Goal: Task Accomplishment & Management: Complete application form

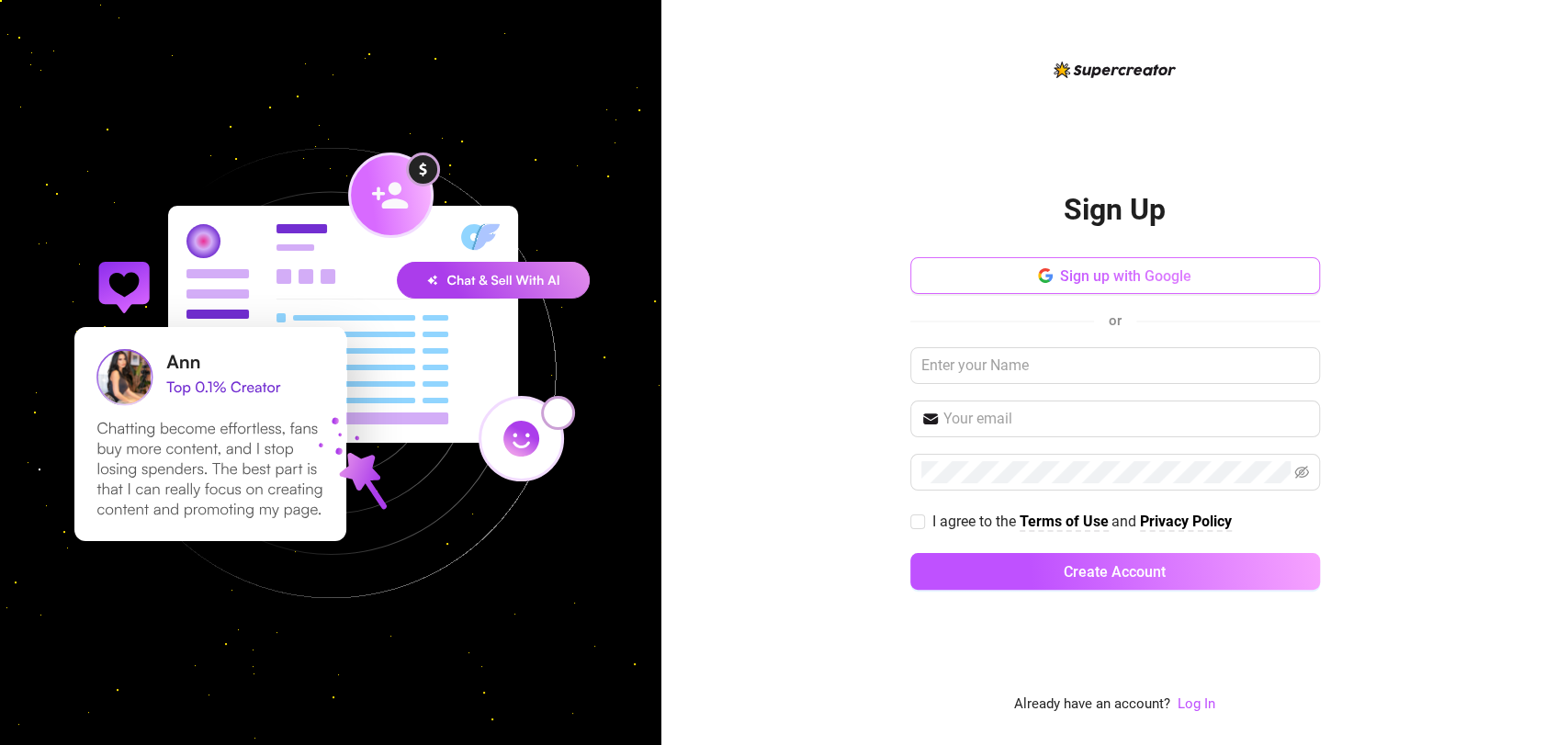
click at [1097, 285] on button "Sign up with Google" at bounding box center [1115, 275] width 410 height 37
